Goal: Transaction & Acquisition: Purchase product/service

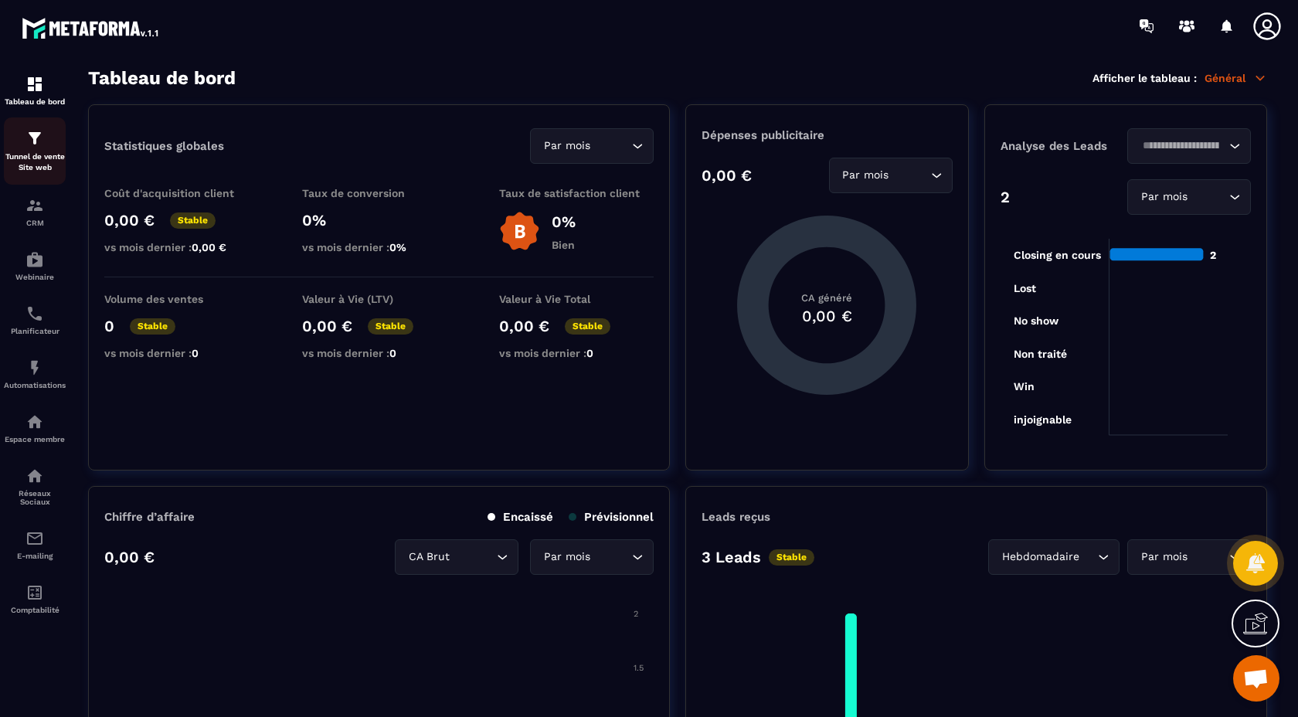
click at [32, 147] on img at bounding box center [34, 138] width 19 height 19
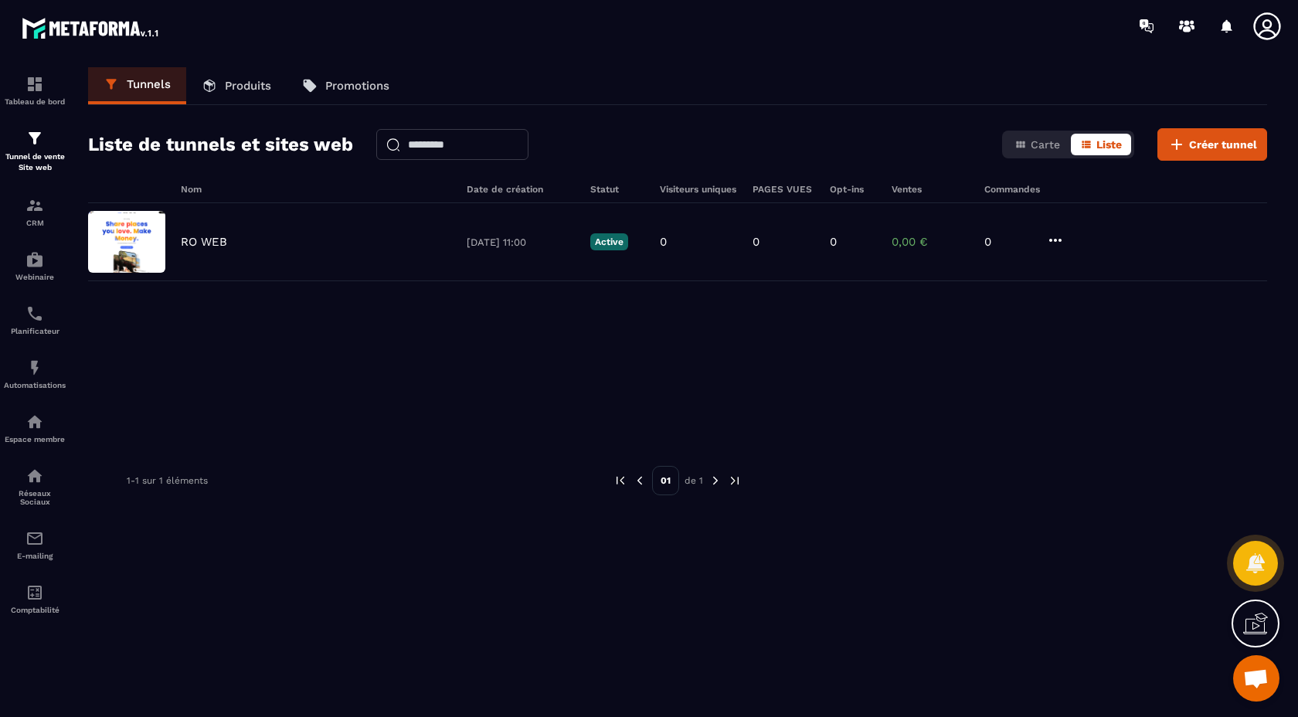
click at [237, 86] on p "Produits" at bounding box center [248, 86] width 46 height 14
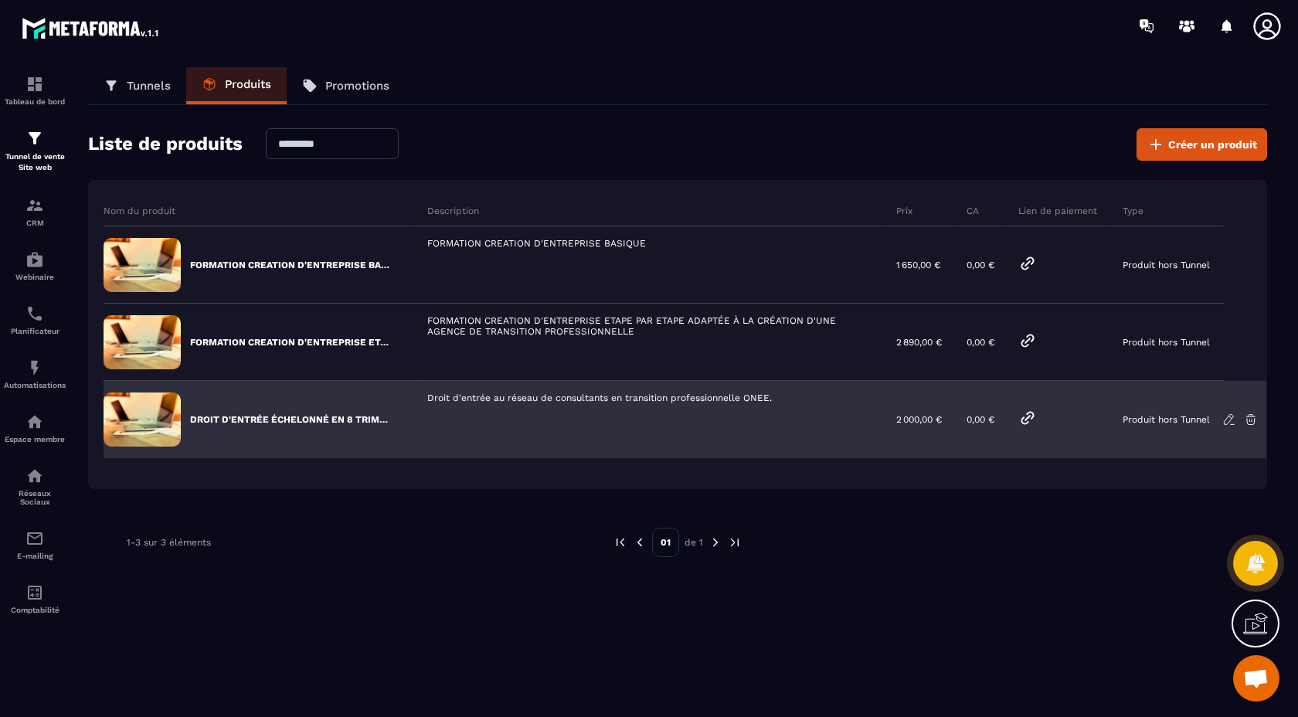
click at [1026, 416] on icon at bounding box center [1027, 418] width 19 height 19
